Goal: Consume media (video, audio): Consume media (video, audio)

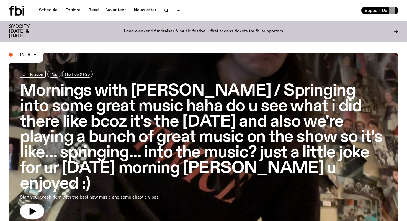
click at [86, 121] on h3 "Mornings with [PERSON_NAME] / Springing into some great music haha do u see wha…" at bounding box center [203, 137] width 367 height 108
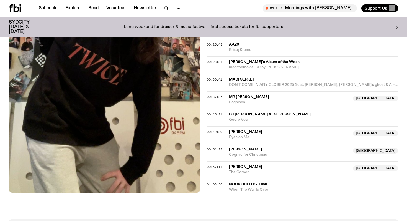
scroll to position [545, 0]
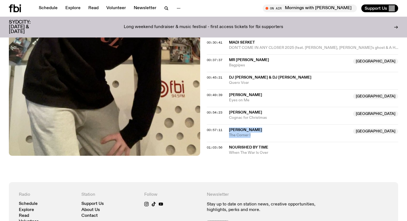
drag, startPoint x: 260, startPoint y: 107, endPoint x: 229, endPoint y: 98, distance: 32.5
click at [229, 142] on div "00:57:11 [PERSON_NAME] Australia [GEOGRAPHIC_DATA] I [GEOGRAPHIC_DATA]" at bounding box center [302, 149] width 191 height 14
copy div "[PERSON_NAME] Australia The Corner I"
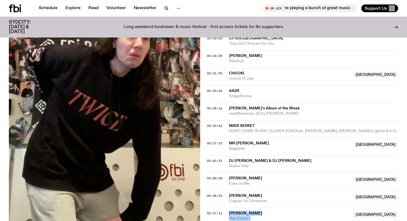
scroll to position [473, 0]
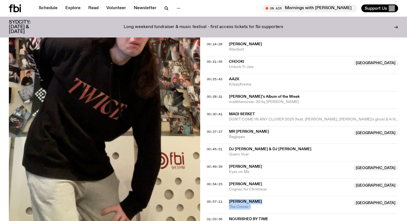
click at [246, 217] on span "Nourished By Time" at bounding box center [248, 219] width 39 height 4
click at [243, 219] on div "Copied" at bounding box center [241, 221] width 15 height 5
drag, startPoint x: 243, startPoint y: 187, endPoint x: 138, endPoint y: 220, distance: 110.1
click at [242, 216] on div "Copied" at bounding box center [313, 221] width 169 height 11
click at [241, 216] on div "Copied" at bounding box center [313, 221] width 169 height 11
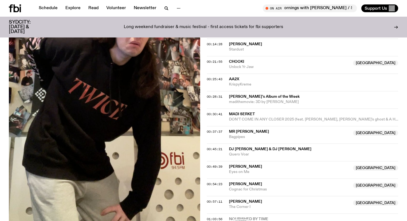
click at [239, 216] on div "Copied" at bounding box center [313, 221] width 169 height 11
click at [234, 219] on div "Copied" at bounding box center [241, 221] width 15 height 5
click at [236, 219] on div "Copied" at bounding box center [241, 221] width 15 height 5
click at [234, 204] on div "On Air Now On Rotation Pop Hip Hop & Rap the [DATE] - i can feel it in the air.…" at bounding box center [203, 55] width 407 height 395
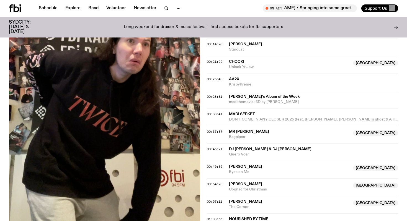
click at [251, 182] on span "[PERSON_NAME]" at bounding box center [245, 184] width 33 height 4
